Goal: Navigation & Orientation: Go to known website

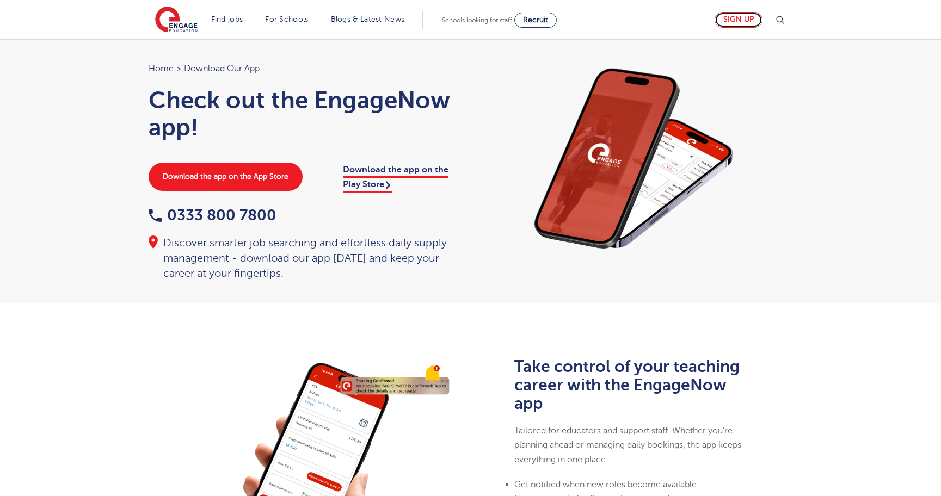
click at [744, 21] on link "Sign up" at bounding box center [738, 20] width 48 height 16
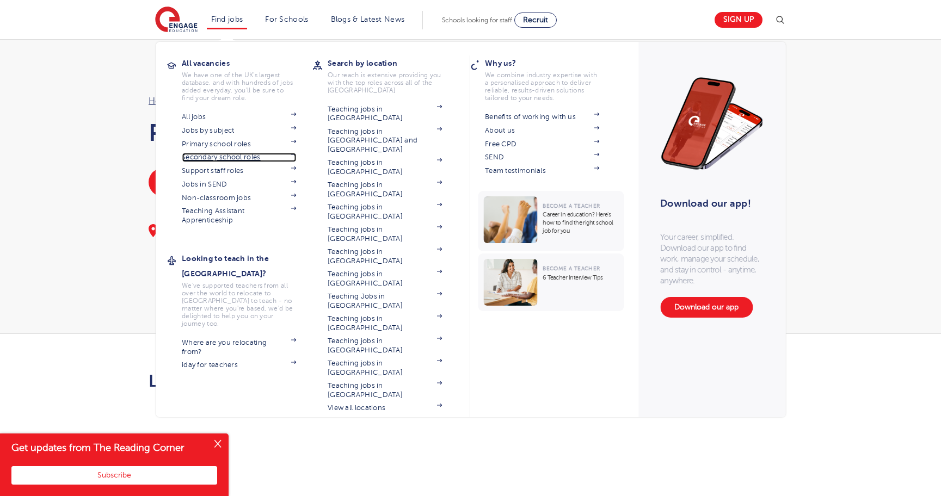
click at [296, 154] on img at bounding box center [292, 154] width 5 height 3
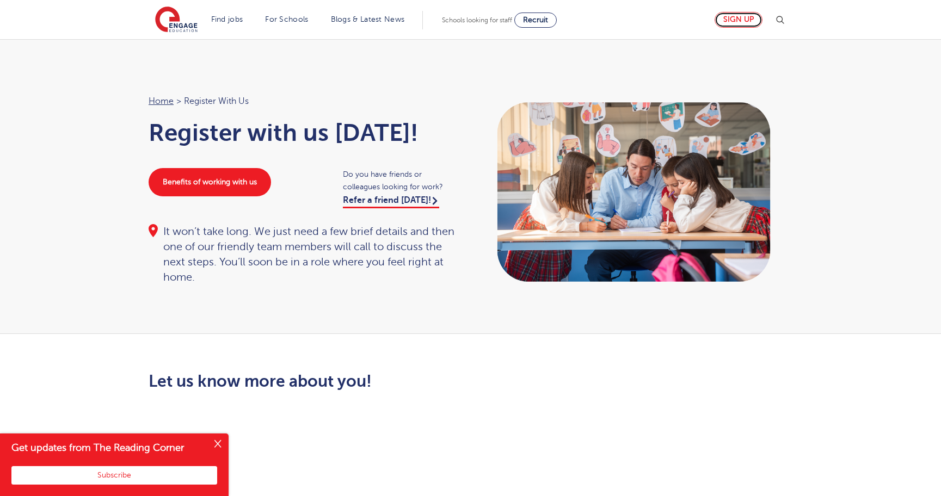
click at [744, 21] on link "Sign up" at bounding box center [738, 20] width 48 height 16
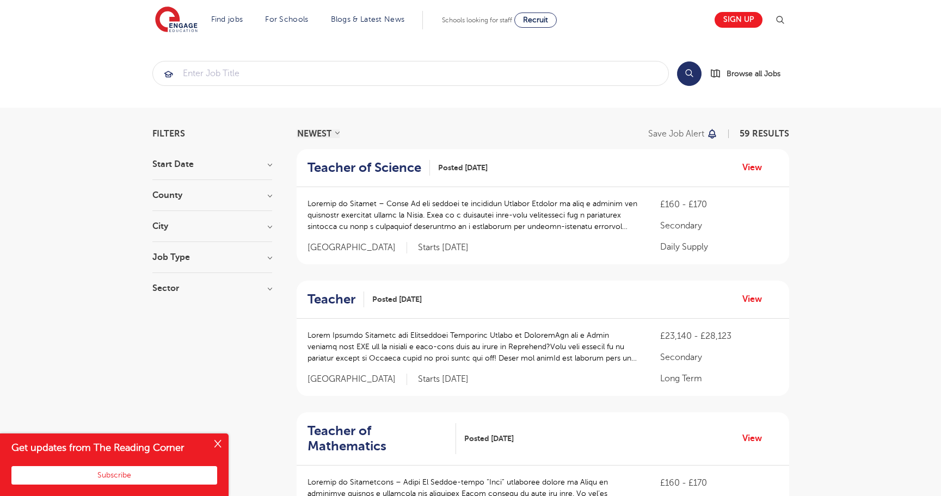
click at [268, 257] on h3 "Job Type" at bounding box center [212, 257] width 120 height 9
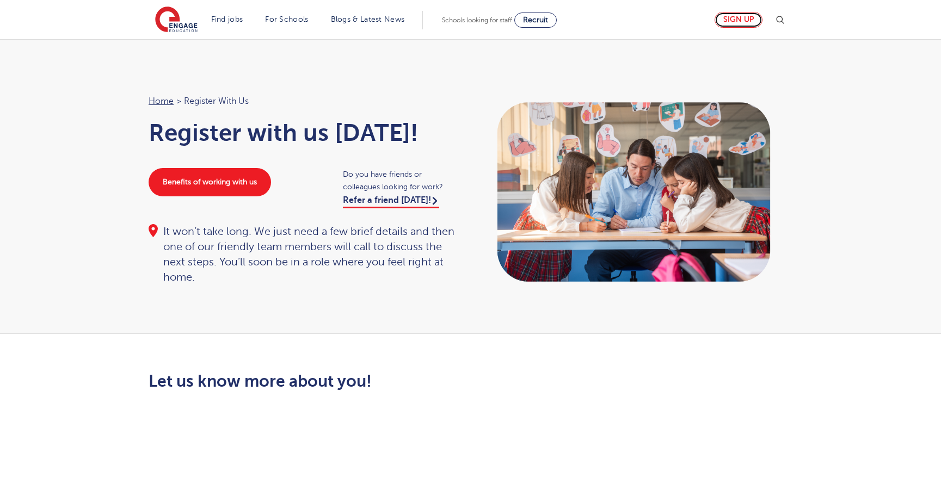
click at [749, 20] on link "Sign up" at bounding box center [738, 20] width 48 height 16
